Goal: Information Seeking & Learning: Learn about a topic

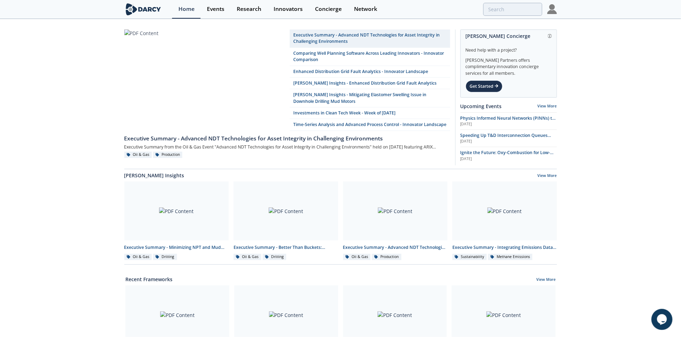
click at [637, 78] on div "Executive Summary - Advanced NDT Technologies for Asset Integrity in Challengin…" at bounding box center [340, 317] width 681 height 595
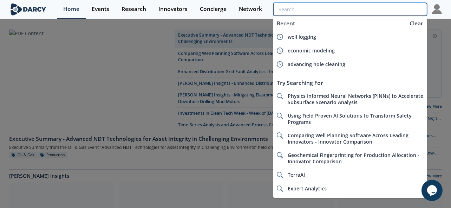
click at [380, 6] on input "search" at bounding box center [350, 9] width 154 height 13
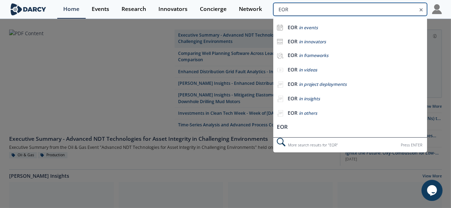
type input "EOR"
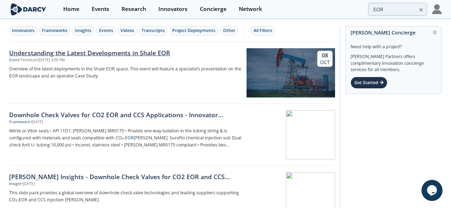
click at [126, 52] on div "Understanding the Latest Developments in Shale EOR" at bounding box center [125, 52] width 233 height 9
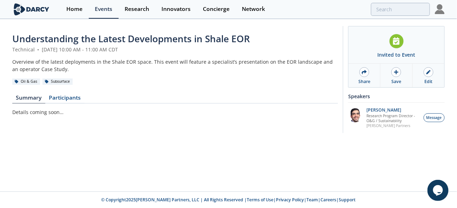
type input "EOR"
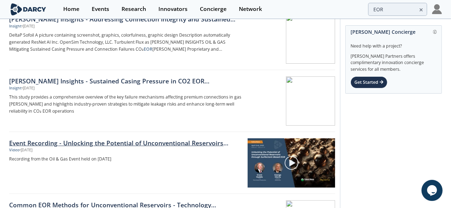
scroll to position [263, 0]
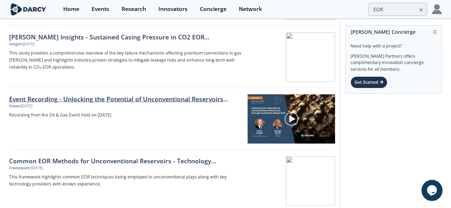
click at [93, 94] on link "Event Recording - Unlocking the Potential of Unconventional Reservoirs through …" at bounding box center [126, 98] width 234 height 9
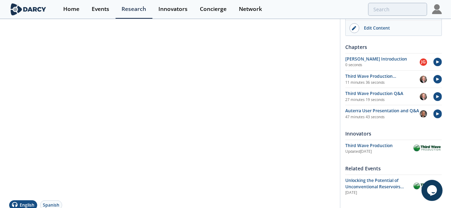
scroll to position [131, 0]
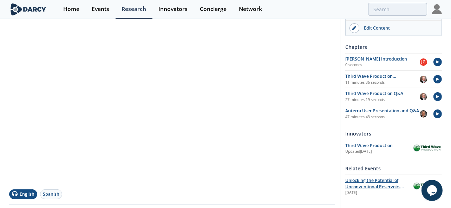
click at [357, 182] on span "Unlocking the Potential of Unconventional Reservoirs through [MEDICAL_DATA]-Bas…" at bounding box center [374, 189] width 59 height 25
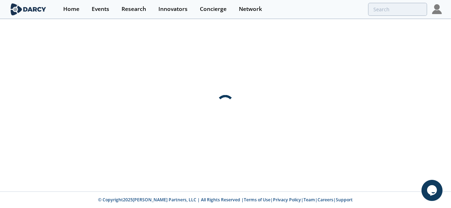
scroll to position [0, 0]
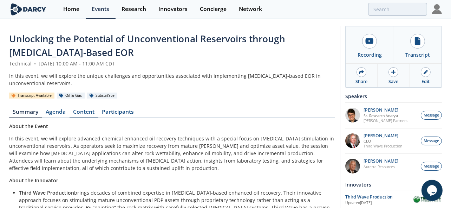
click at [85, 112] on link "Content" at bounding box center [84, 113] width 29 height 8
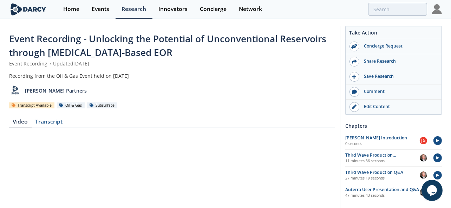
type input "EOR"
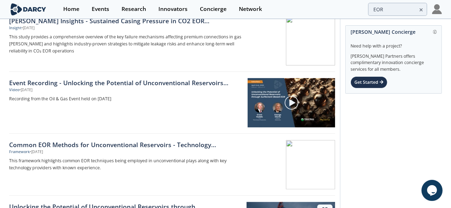
scroll to position [263, 0]
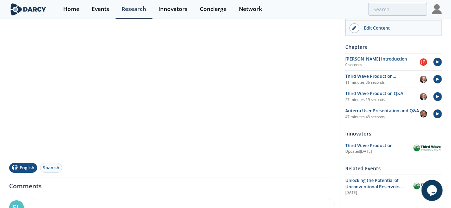
scroll to position [295, 0]
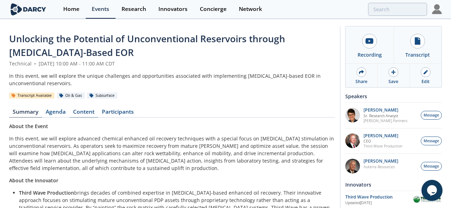
click at [75, 112] on link "Content" at bounding box center [84, 113] width 29 height 8
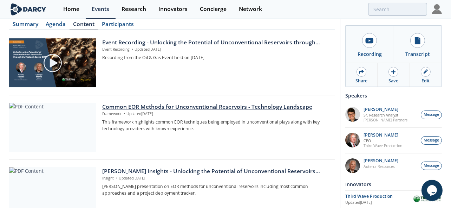
scroll to position [99, 0]
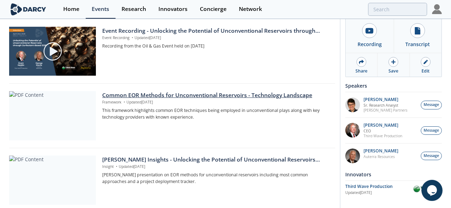
click at [176, 96] on div "Common EOR Methods for Unconventional Reservoirs - Technology Landscape" at bounding box center [216, 95] width 228 height 8
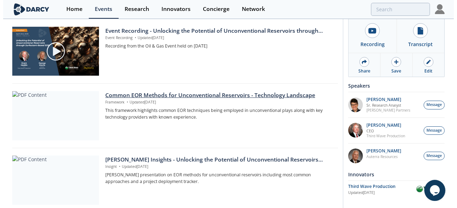
scroll to position [0, 0]
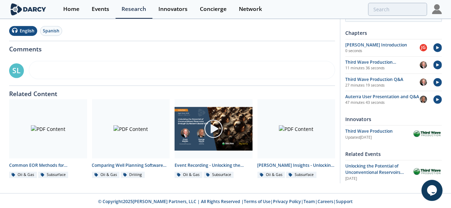
scroll to position [295, 0]
type input "EOR"
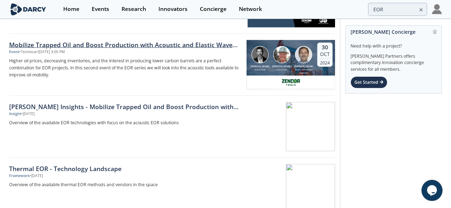
scroll to position [891, 0]
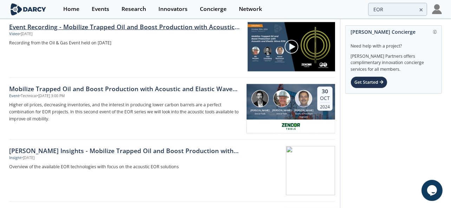
click at [120, 24] on link "Event Recording - Mobilize Trapped Oil and Boost Production with Acoustic and E…" at bounding box center [126, 26] width 234 height 9
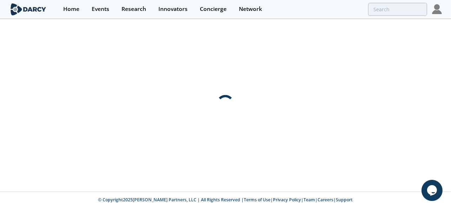
scroll to position [0, 0]
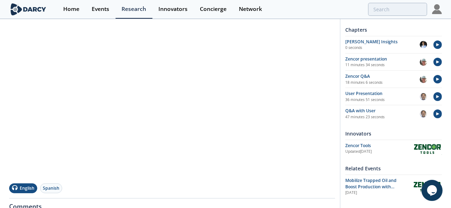
scroll to position [295, 0]
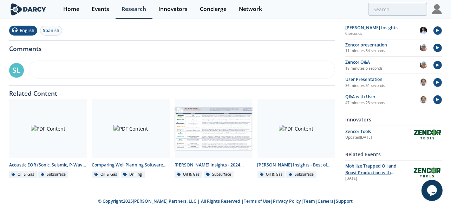
click at [361, 164] on span "Mobilize Trapped Oil and Boost Production with Acoustic and Elastic Wave EOR" at bounding box center [371, 175] width 53 height 25
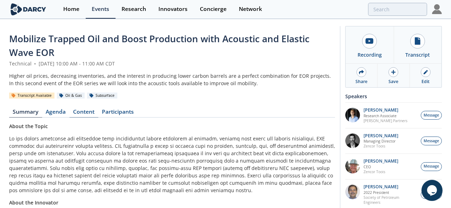
click at [87, 111] on link "Content" at bounding box center [84, 113] width 29 height 8
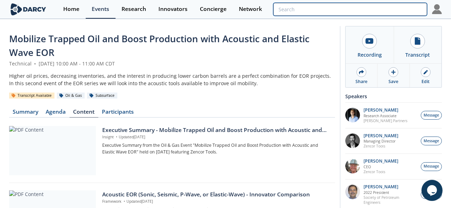
click at [397, 9] on input "search" at bounding box center [350, 9] width 154 height 13
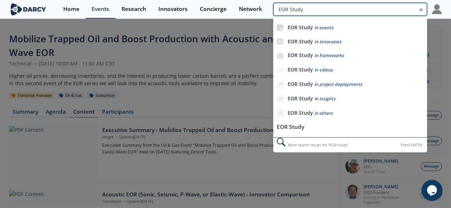
type input "EOR Study"
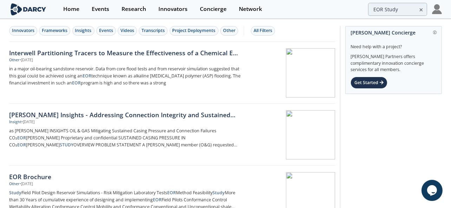
click at [419, 13] on icon at bounding box center [421, 10] width 5 height 8
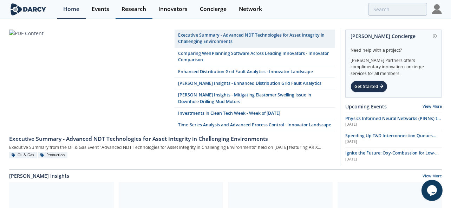
click at [135, 9] on div "Research" at bounding box center [134, 9] width 25 height 6
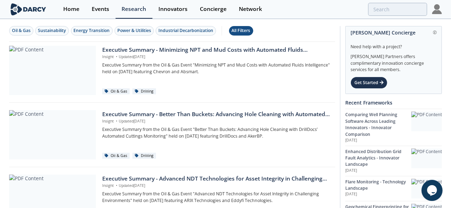
click at [242, 30] on div "All Filters" at bounding box center [241, 30] width 19 height 6
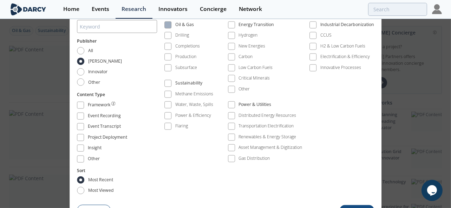
click at [174, 27] on label "Oil & Gas" at bounding box center [188, 24] width 49 height 9
click at [170, 26] on span at bounding box center [167, 24] width 5 height 5
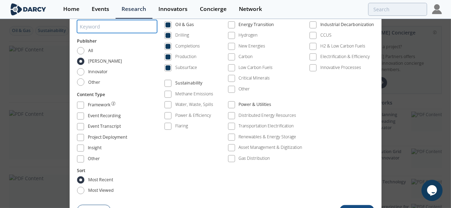
click at [134, 29] on input "search" at bounding box center [117, 26] width 80 height 13
type input "EOR"
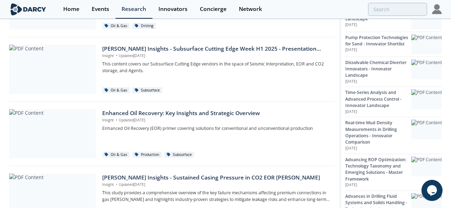
scroll to position [219, 0]
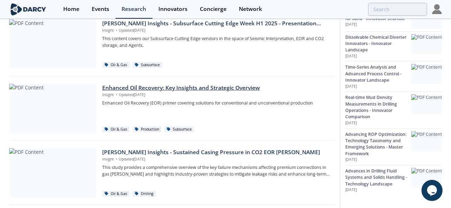
click at [223, 88] on div "Enhanced Oil Recovery: Key Insights and Strategic Overview" at bounding box center [216, 88] width 228 height 8
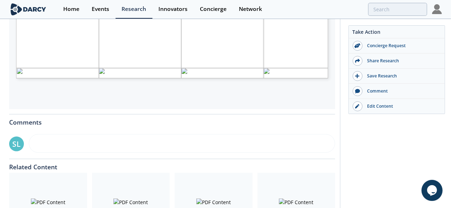
scroll to position [263, 0]
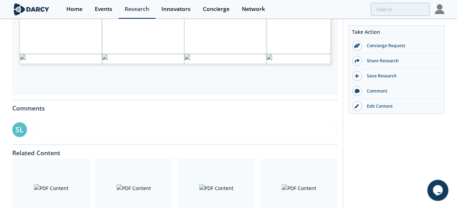
type input "2"
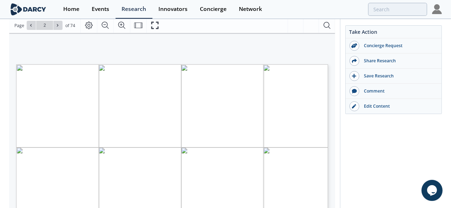
scroll to position [131, 0]
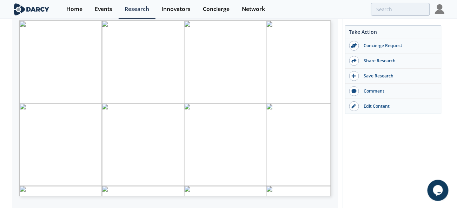
type input "3"
type input "4"
type input "6"
type input "7"
type input "9"
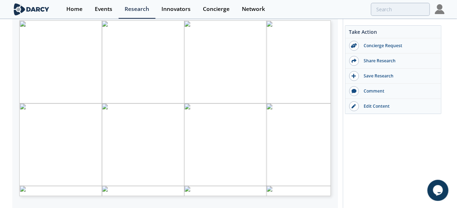
type input "10"
type input "1"
